Goal: Task Accomplishment & Management: Use online tool/utility

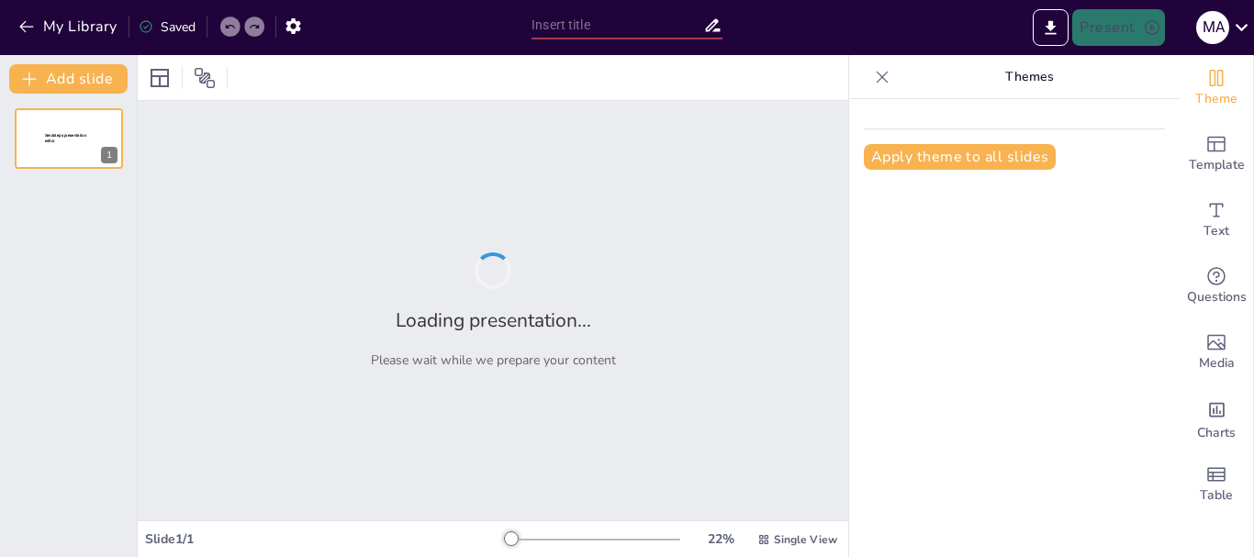
type input "Desafíos y Oportunidades en la Convivencia Escolar: Un Espacio de Diálogo en el…"
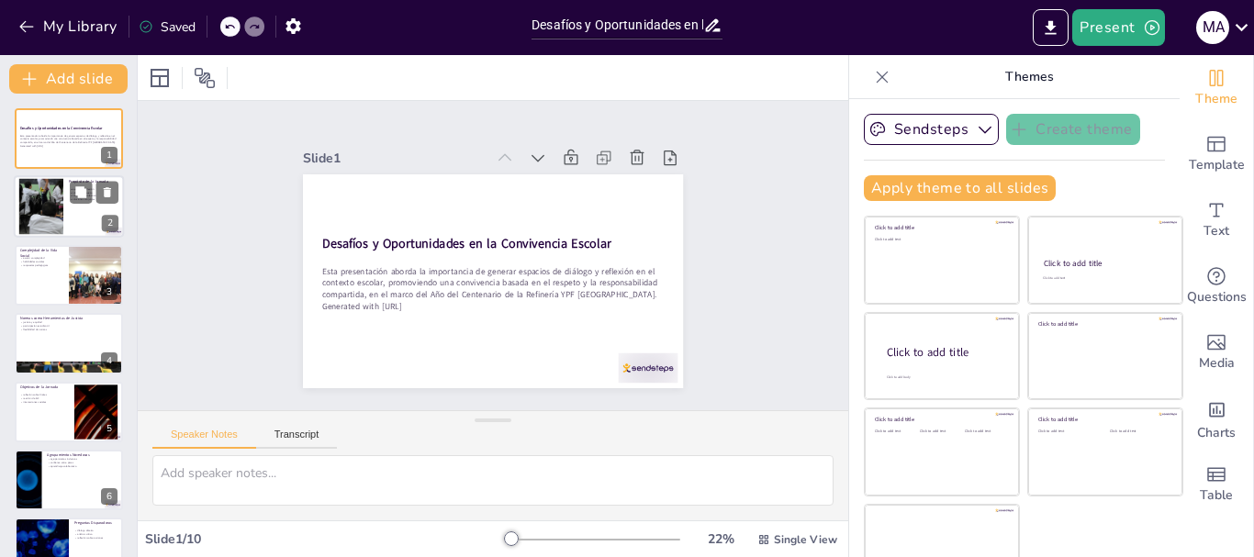
click at [76, 207] on div at bounding box center [69, 207] width 110 height 62
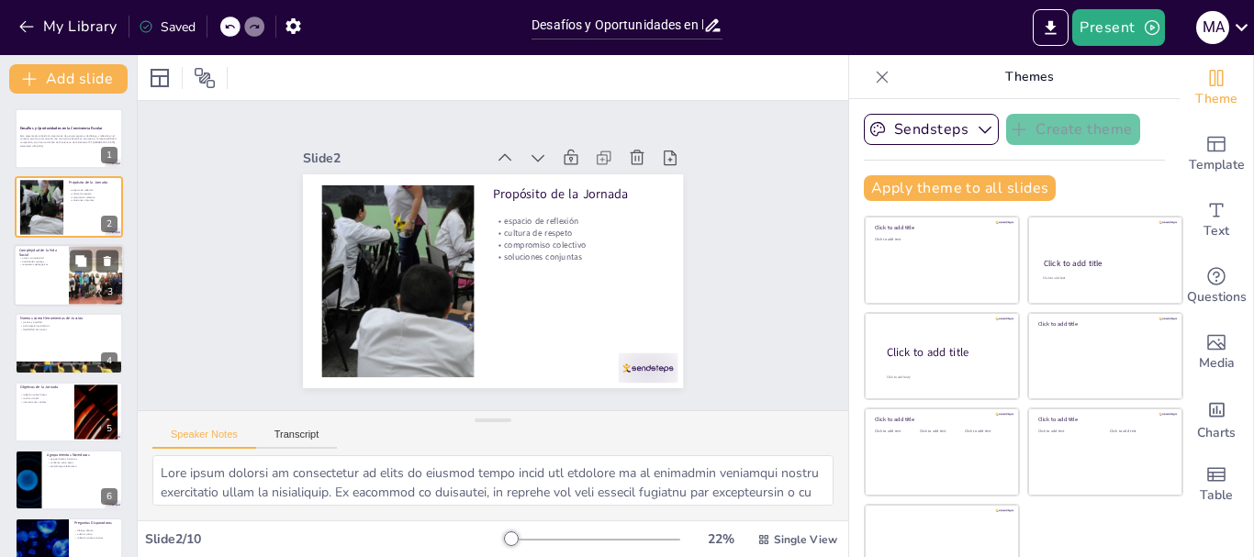
click at [72, 286] on div at bounding box center [97, 275] width 94 height 62
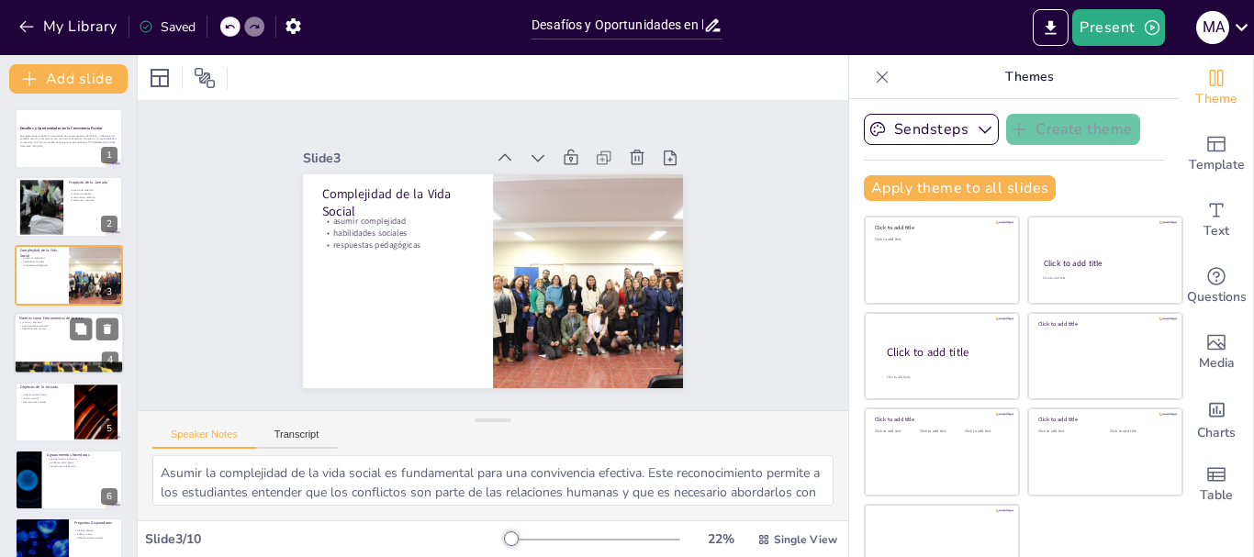
click at [31, 343] on div at bounding box center [69, 343] width 110 height 62
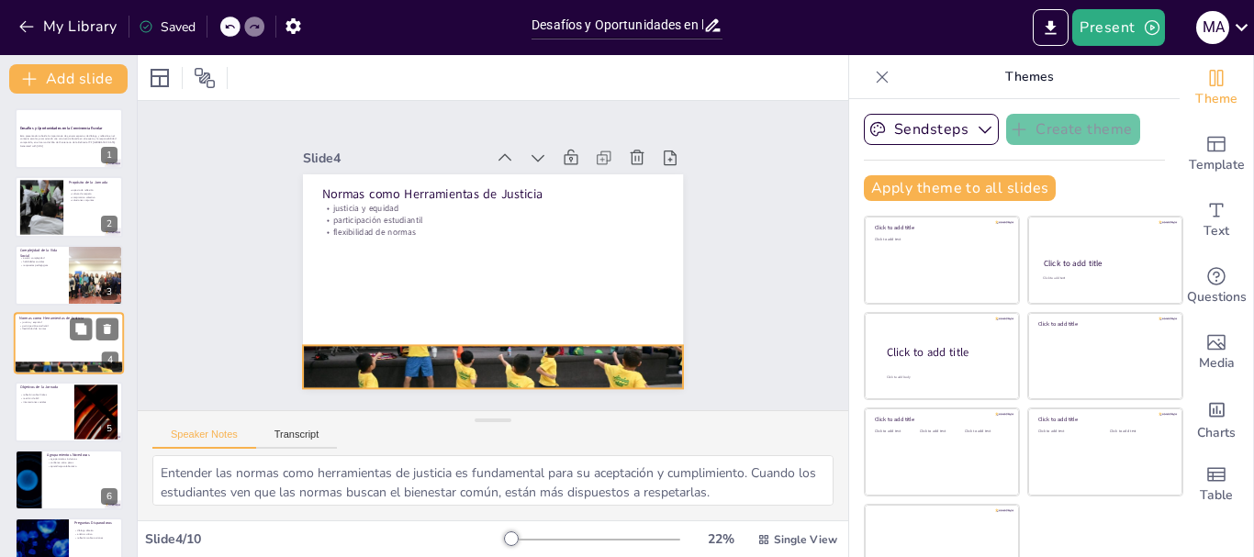
scroll to position [18, 0]
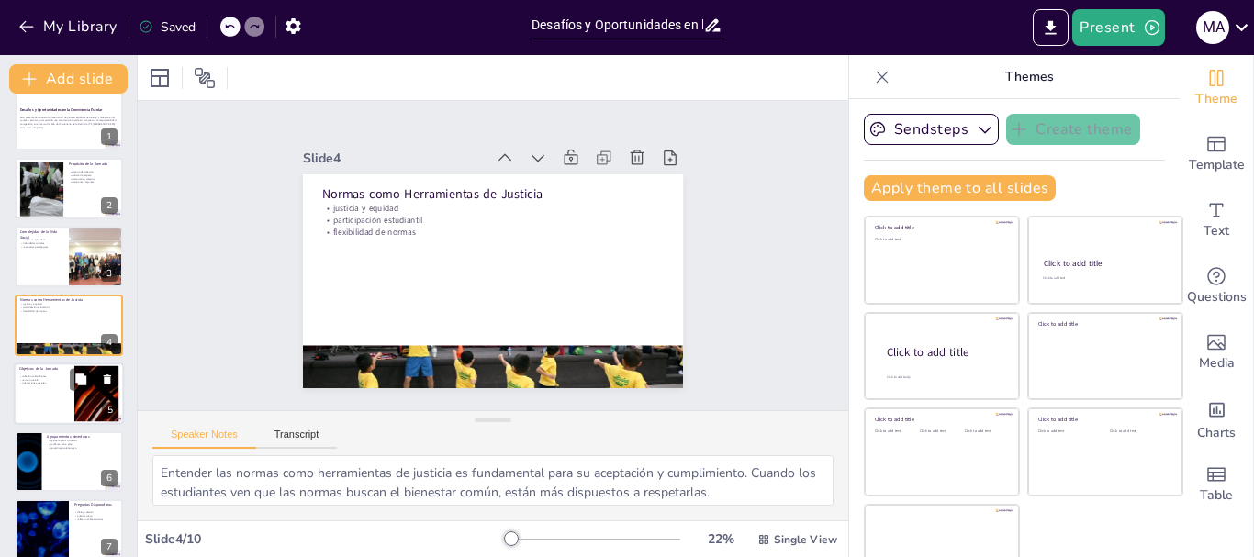
click at [44, 398] on div at bounding box center [69, 394] width 110 height 62
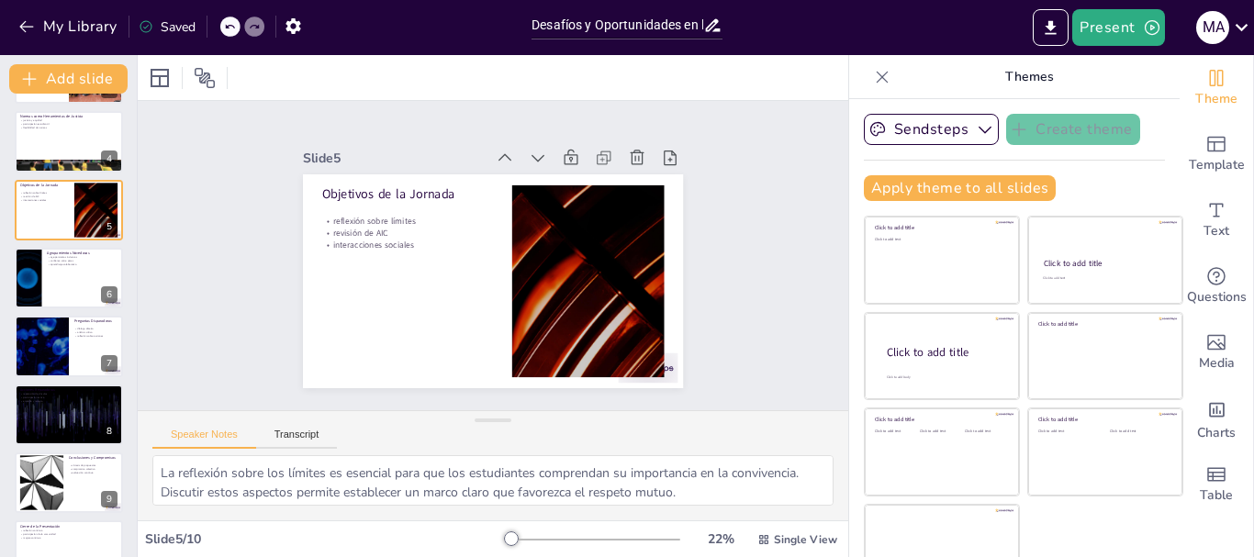
scroll to position [214, 0]
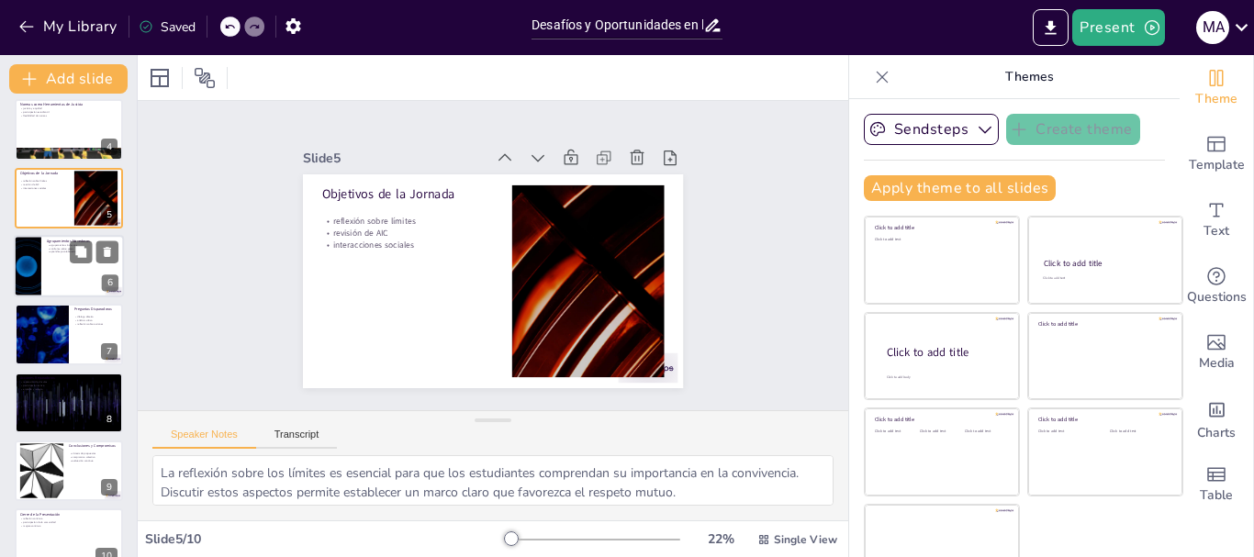
click at [93, 279] on div at bounding box center [69, 266] width 110 height 62
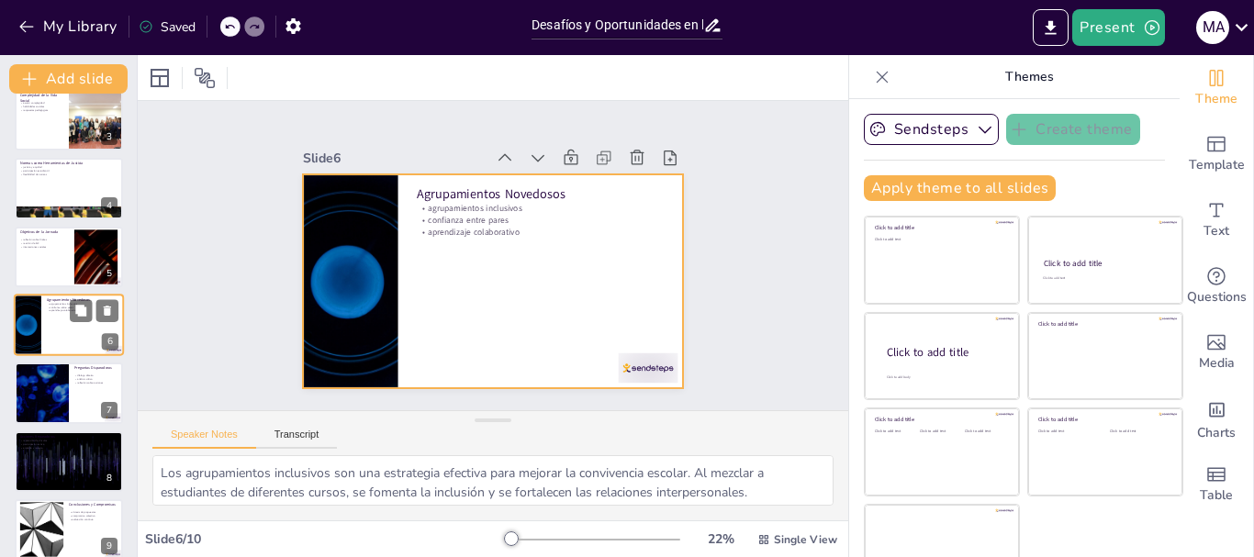
click at [74, 327] on div at bounding box center [69, 325] width 110 height 62
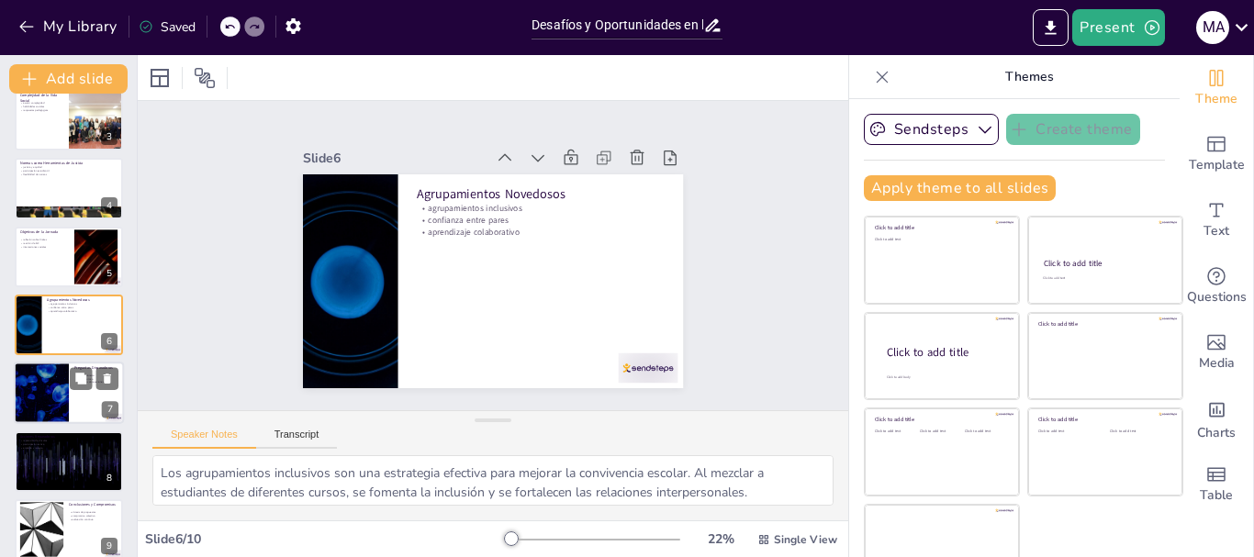
click at [64, 395] on div at bounding box center [41, 394] width 110 height 62
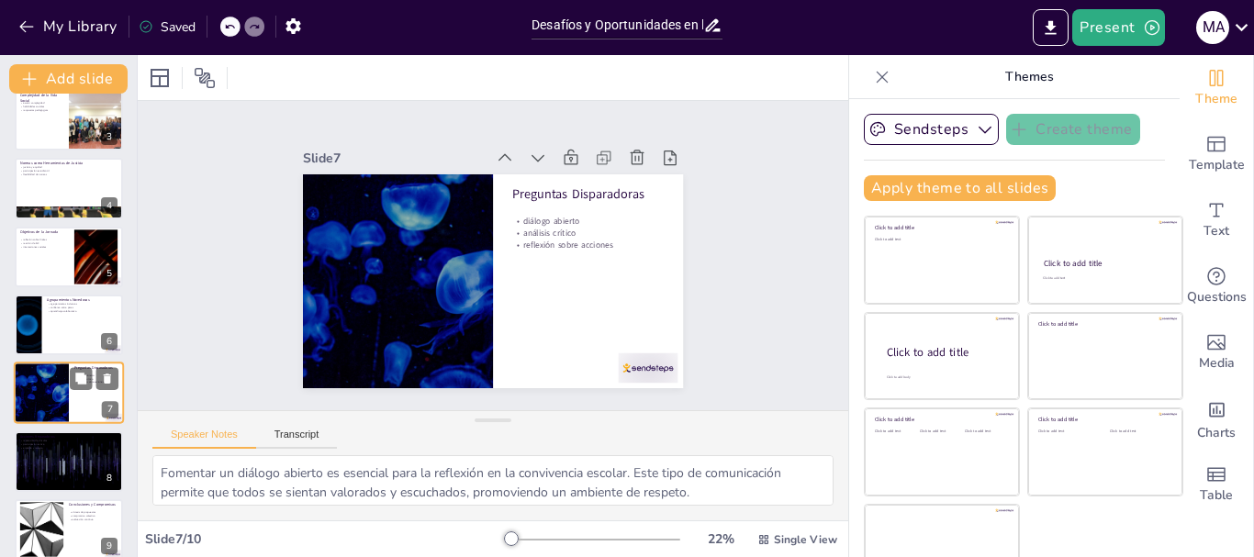
scroll to position [223, 0]
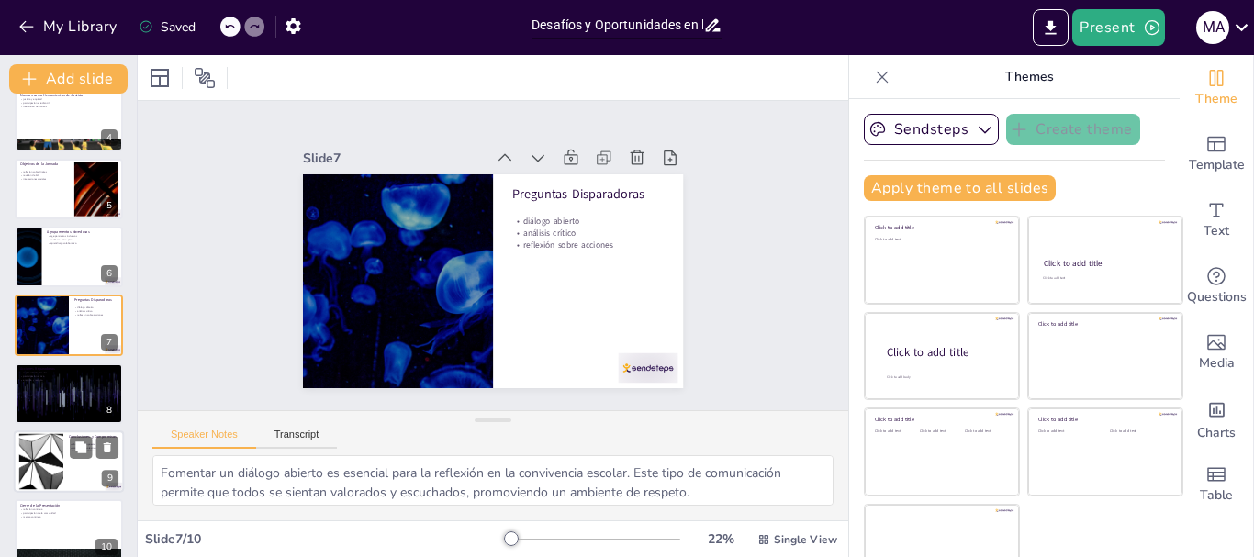
click at [51, 481] on div at bounding box center [41, 462] width 99 height 56
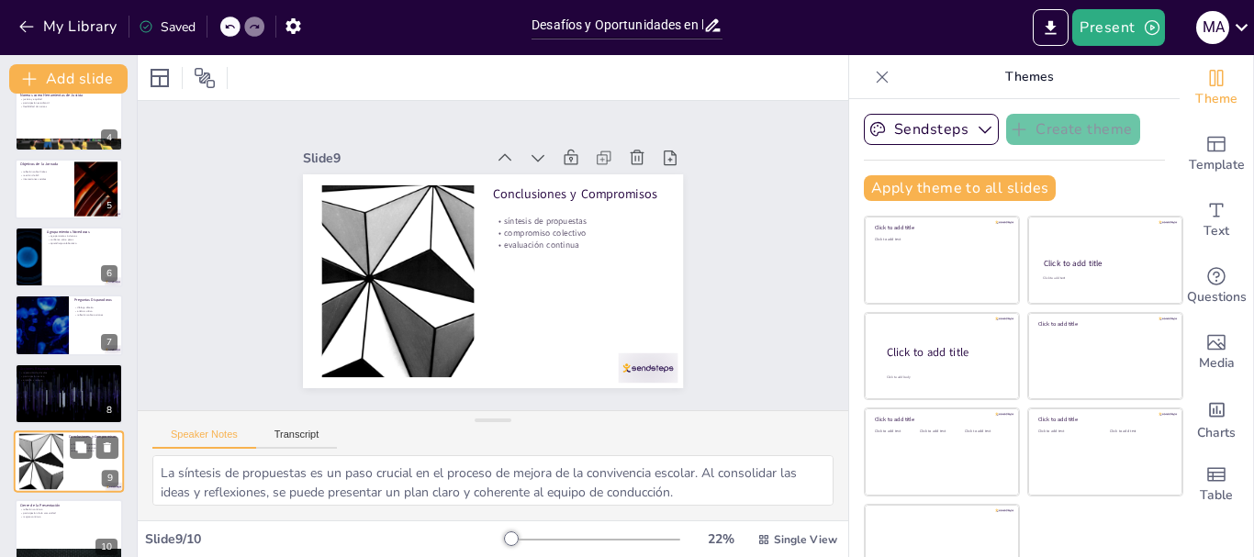
scroll to position [241, 0]
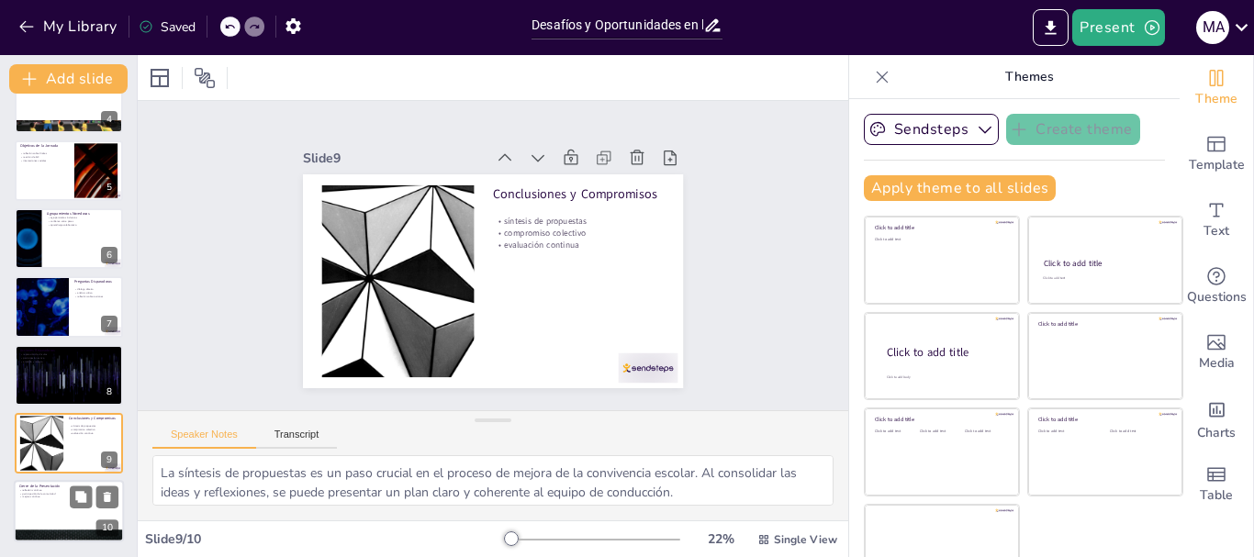
click at [48, 502] on div at bounding box center [69, 512] width 110 height 62
type textarea "La reflexión continua es vital para el desarrollo de una convivencia escolar po…"
